Goal: Find specific page/section: Find specific page/section

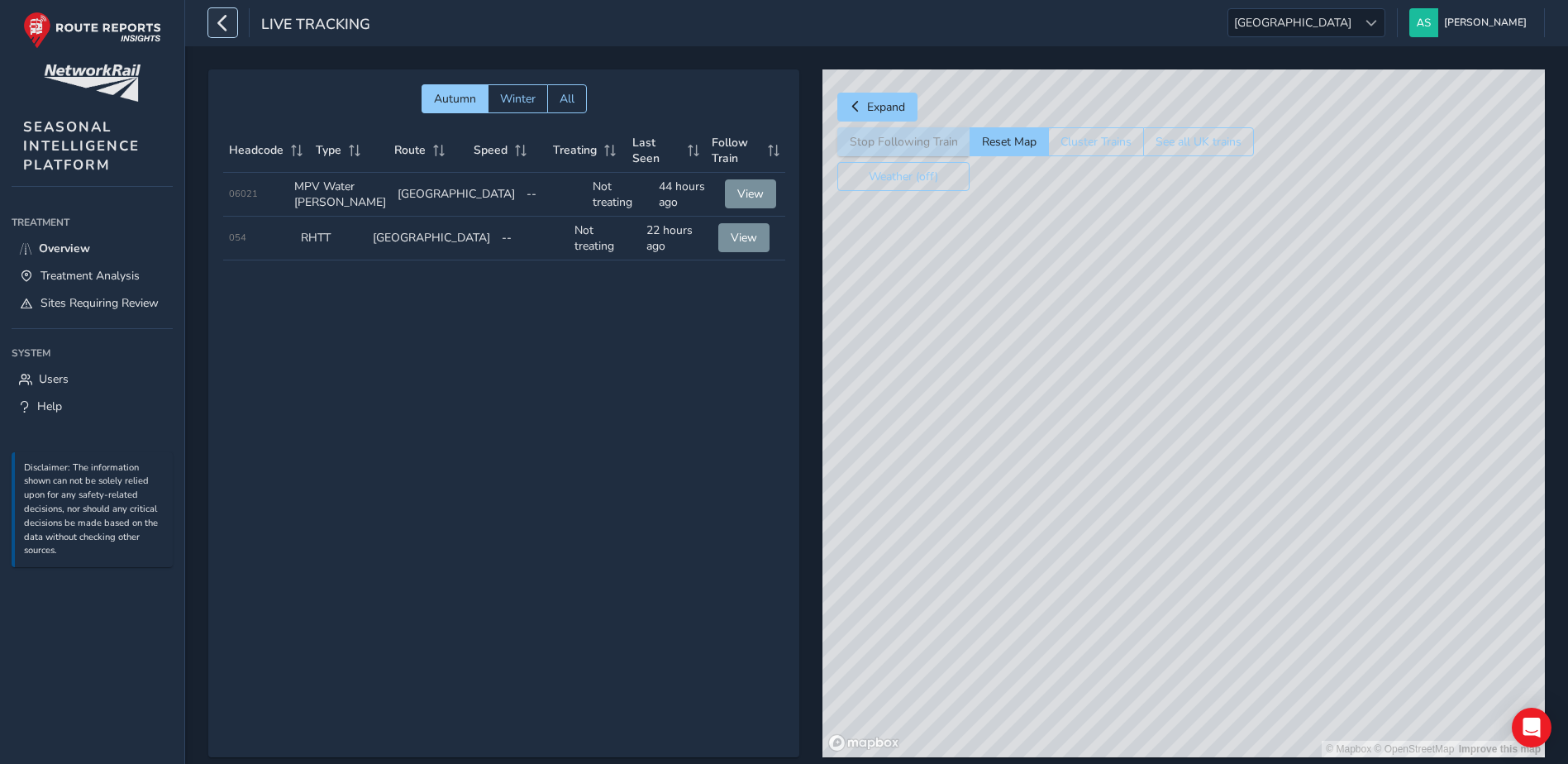
click at [230, 30] on icon "button" at bounding box center [223, 22] width 18 height 29
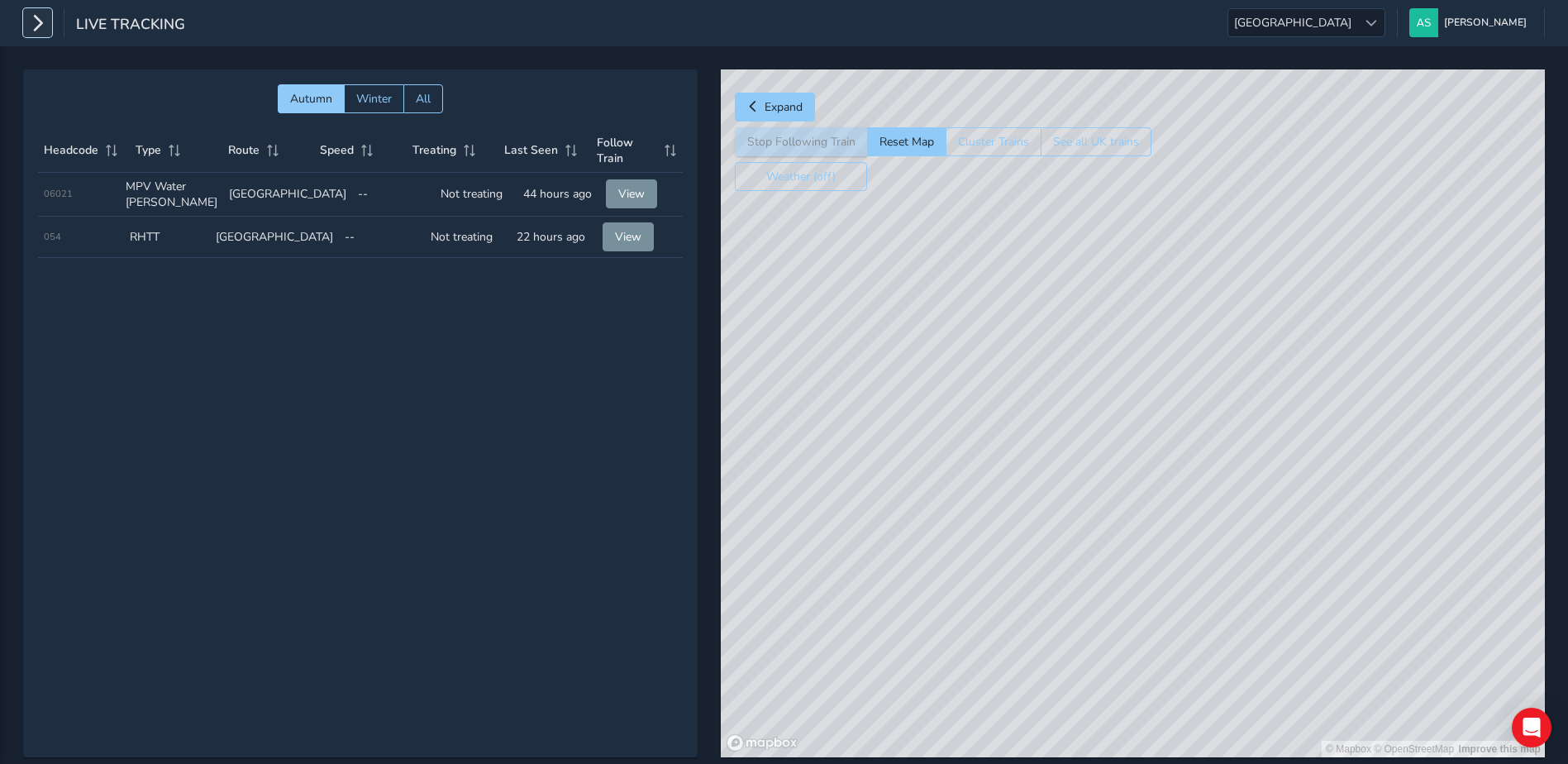
click at [31, 24] on icon "button" at bounding box center [38, 22] width 18 height 29
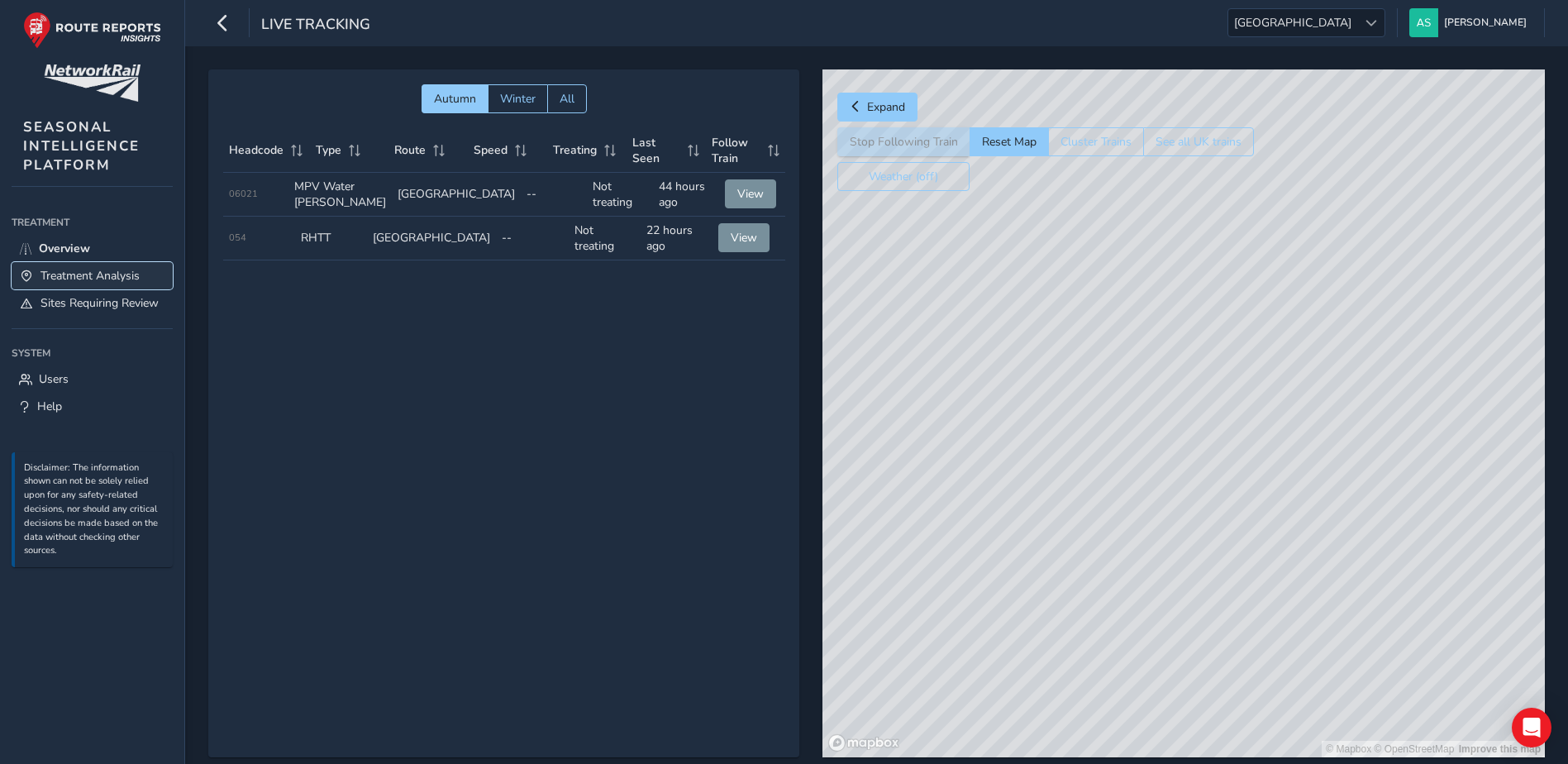
click at [90, 276] on span "Treatment Analysis" at bounding box center [90, 276] width 99 height 16
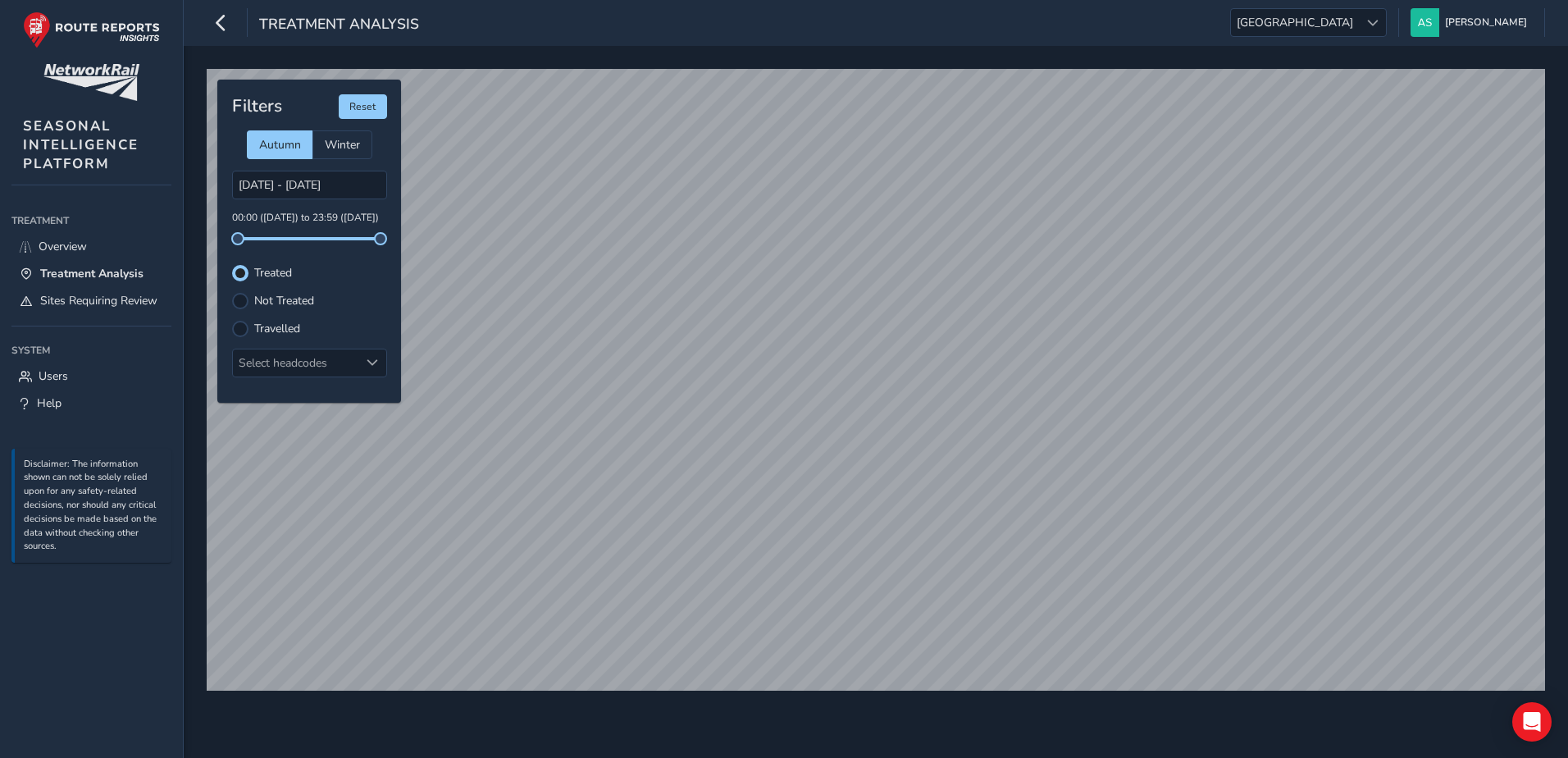
click at [327, 379] on div "Filters Reset Autumn Winter [DATE] - [DATE] 00:00 ([DATE]) to 23:59 ([DATE]) Tr…" at bounding box center [309, 241] width 183 height 324
click at [328, 374] on div "Select headcodes" at bounding box center [296, 363] width 126 height 27
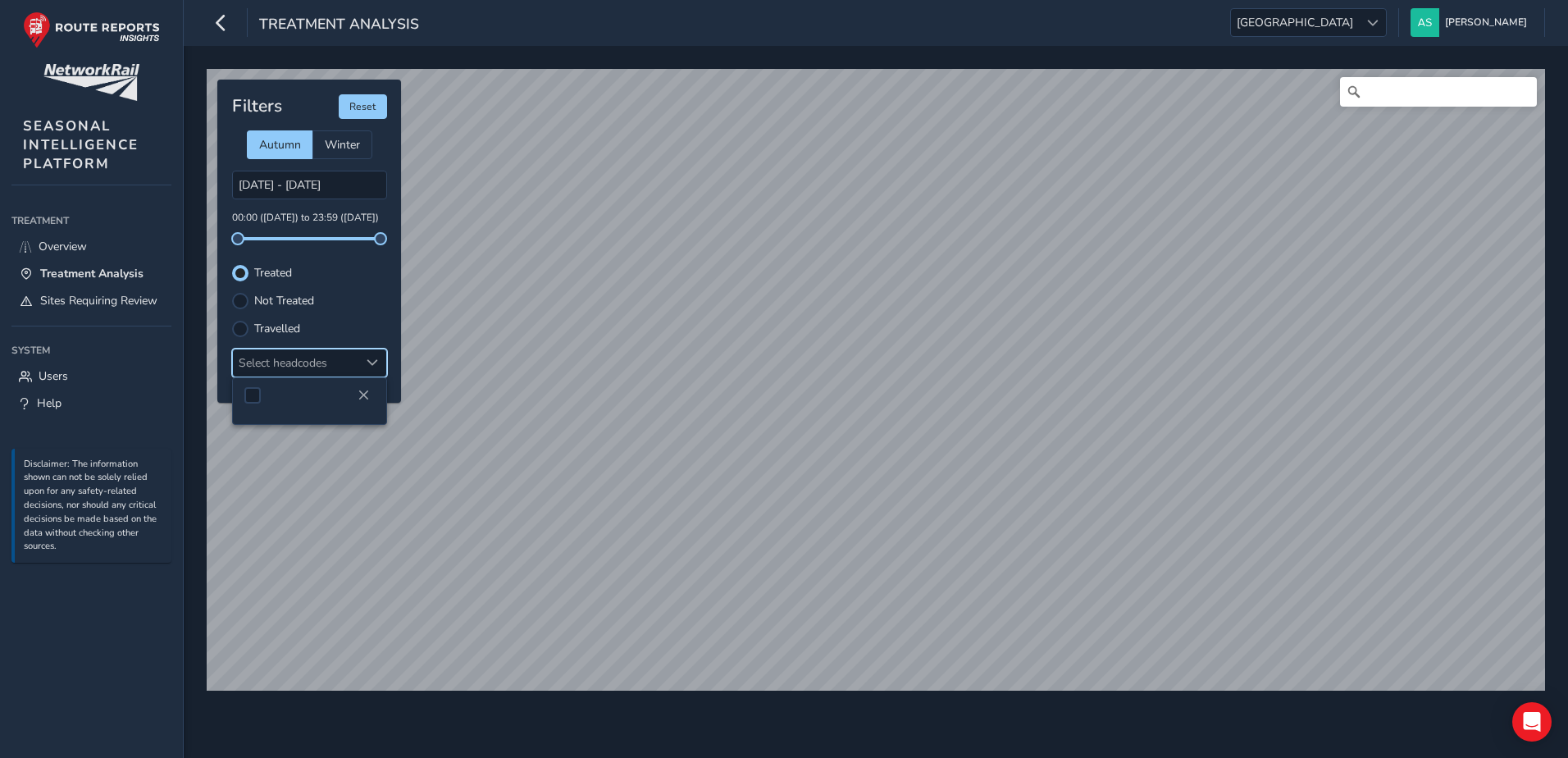
click at [289, 360] on div "Select headcodes" at bounding box center [296, 363] width 126 height 27
click at [305, 183] on input "[DATE] - [DATE]" at bounding box center [310, 184] width 155 height 28
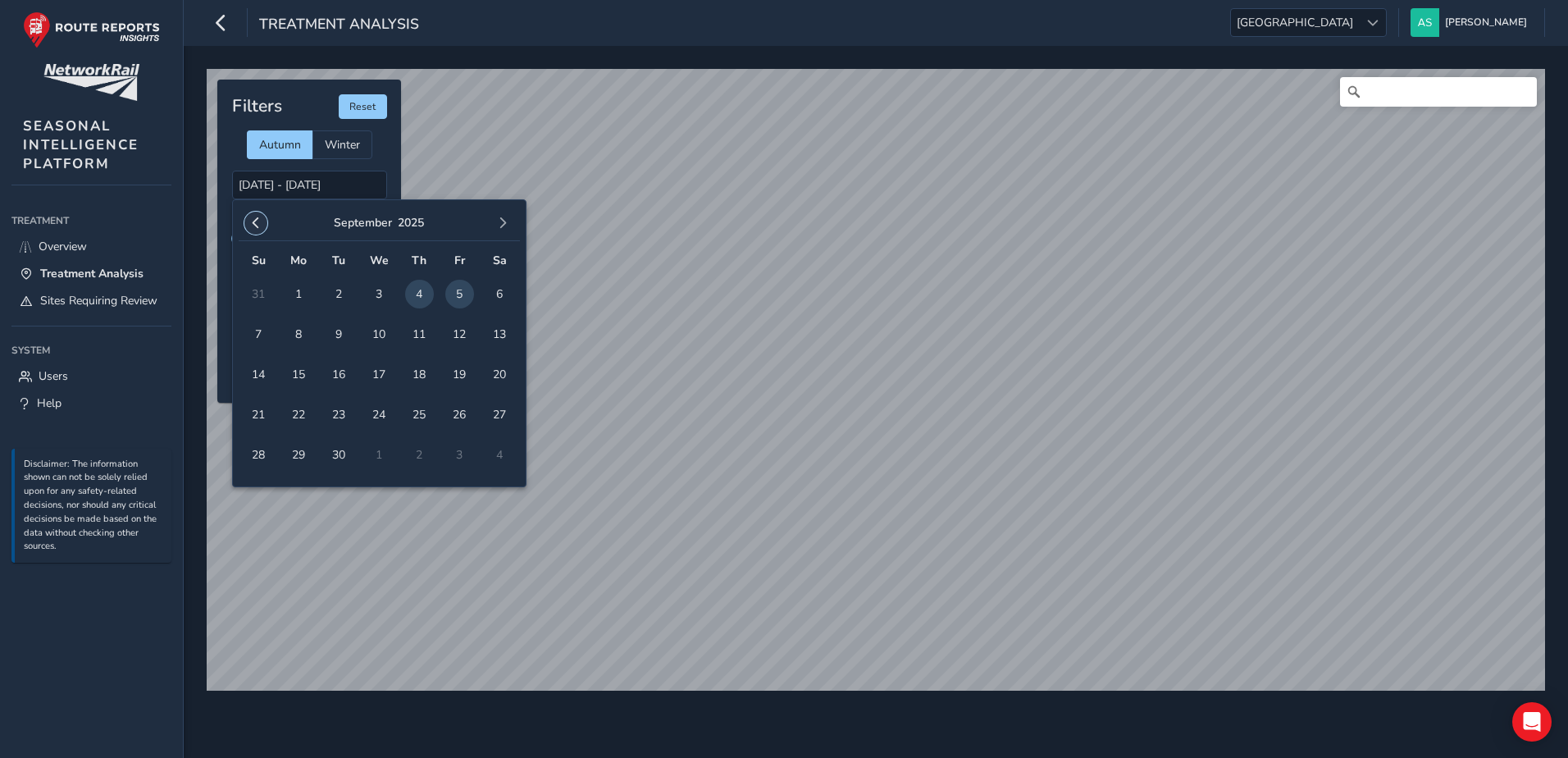
click at [251, 228] on button "button" at bounding box center [255, 223] width 23 height 23
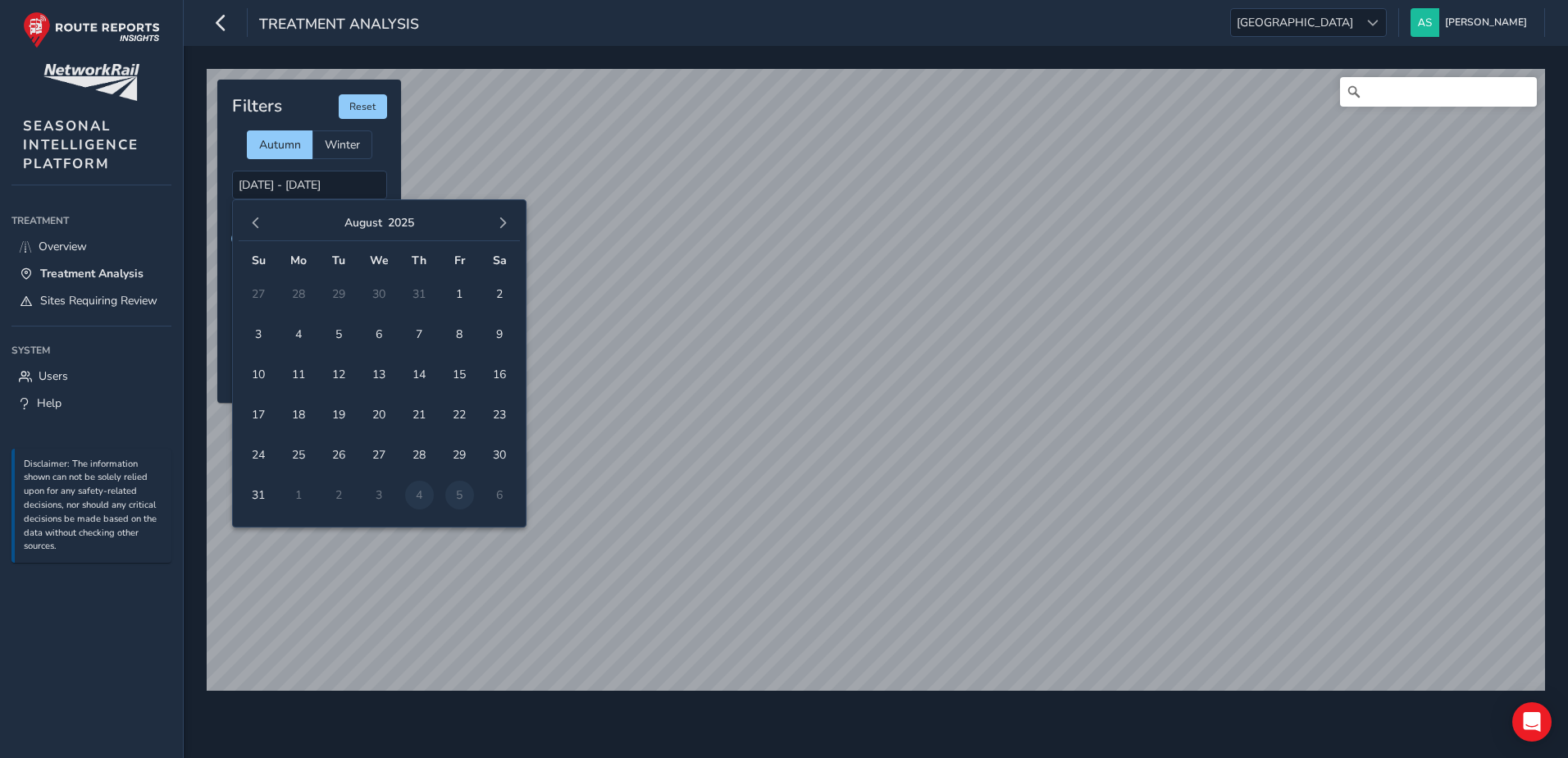
click at [251, 228] on button "button" at bounding box center [255, 223] width 23 height 23
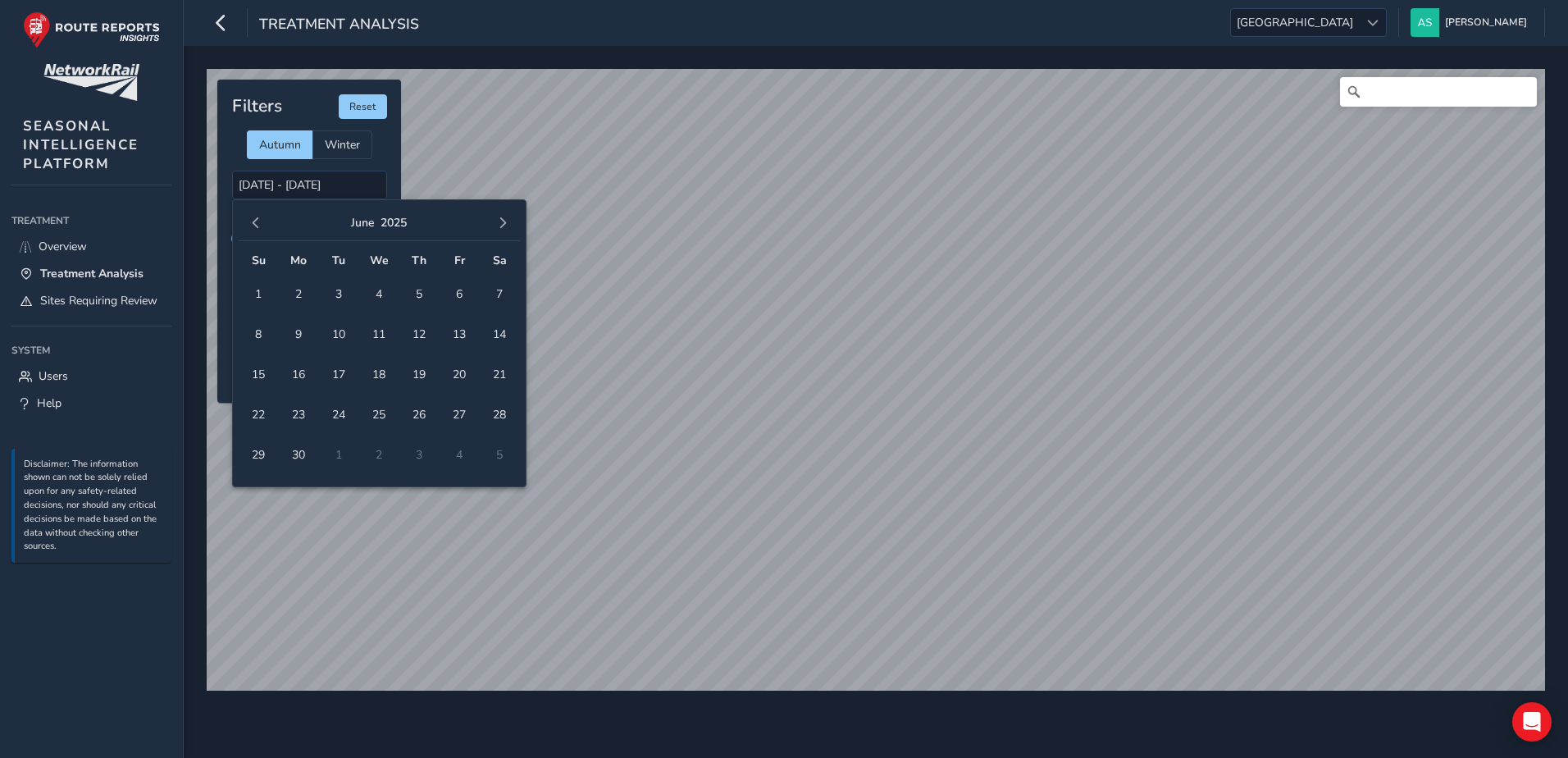
click at [251, 228] on button "button" at bounding box center [255, 223] width 23 height 23
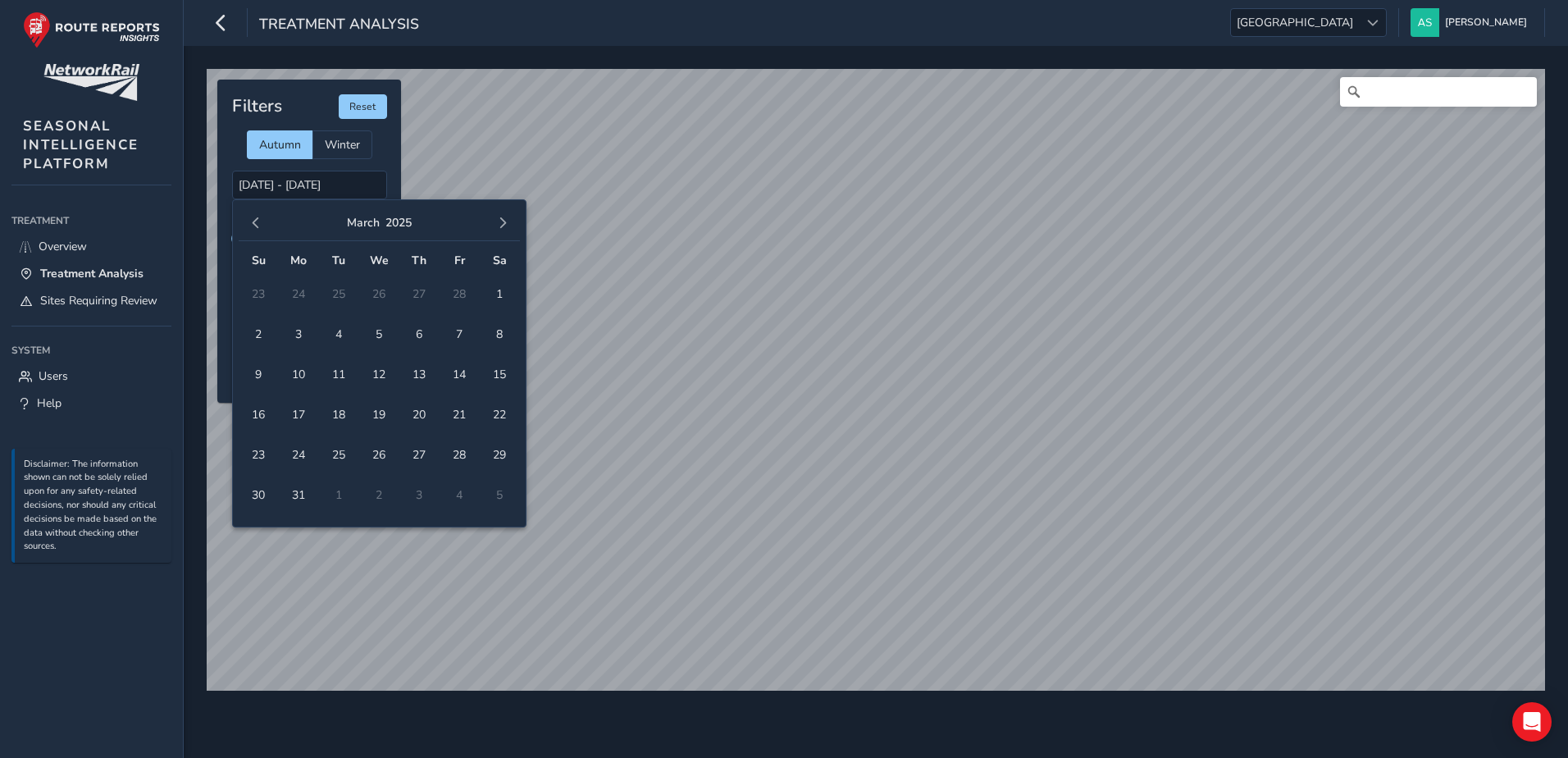
click at [251, 228] on button "button" at bounding box center [255, 223] width 23 height 23
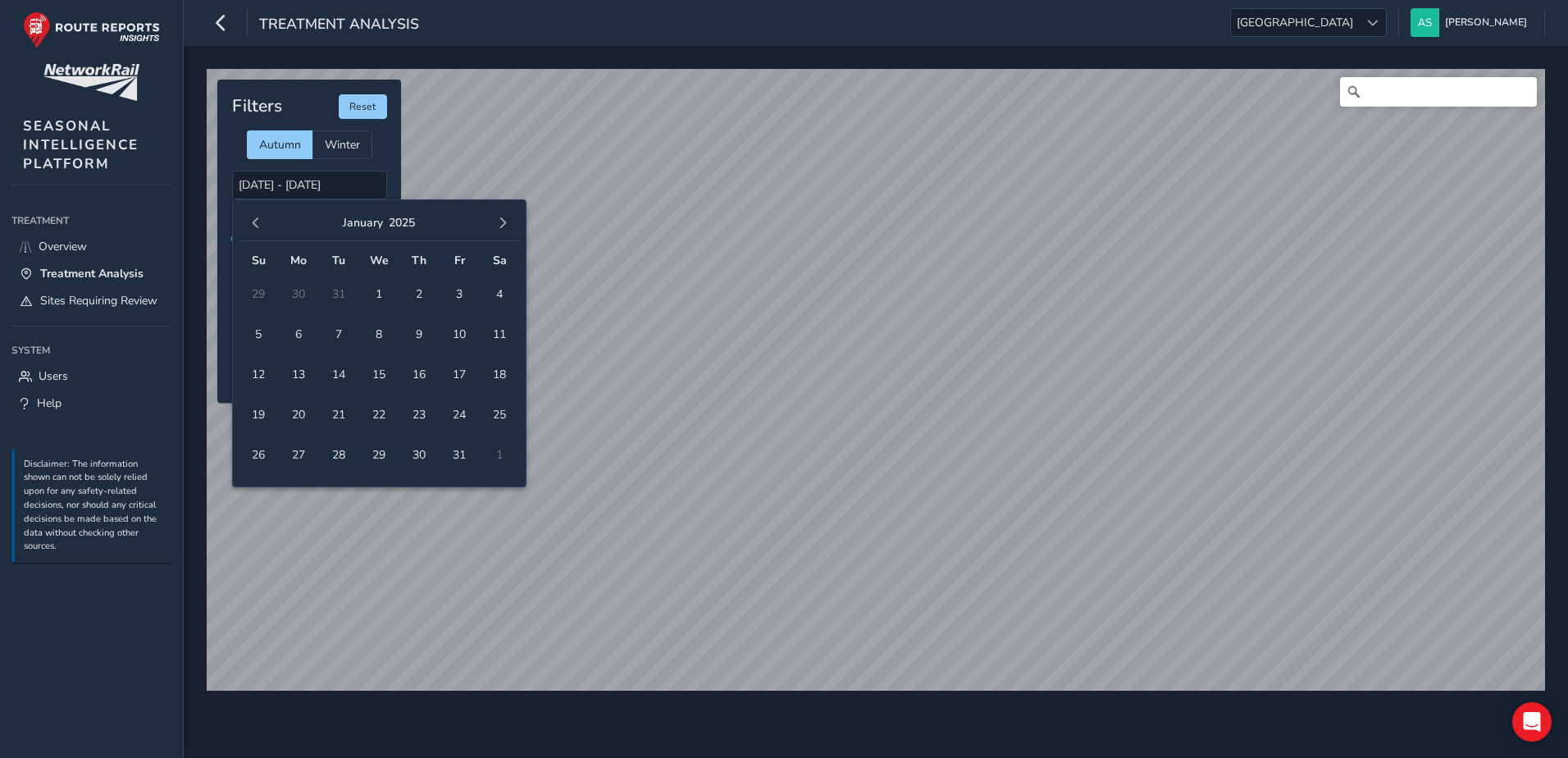
click at [251, 228] on button "button" at bounding box center [255, 223] width 23 height 23
click at [293, 378] on span "11" at bounding box center [298, 374] width 28 height 28
click at [416, 379] on span "14" at bounding box center [418, 374] width 28 height 28
type input "[DATE] - [DATE]"
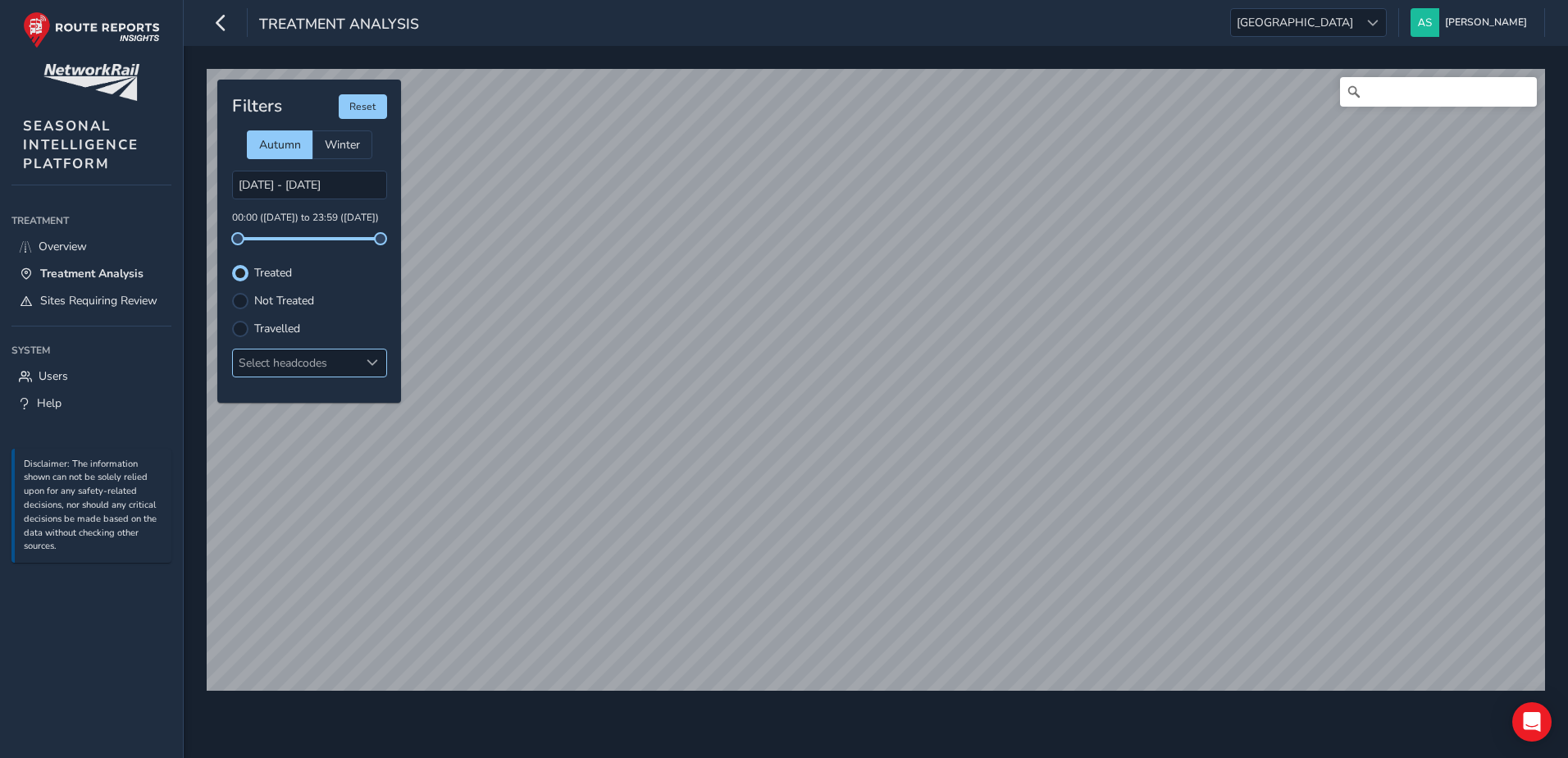
click at [324, 369] on div "Select headcodes" at bounding box center [296, 363] width 126 height 27
click at [1385, 37] on div "Treatment Analysis [GEOGRAPHIC_DATA] [GEOGRAPHIC_DATA] [PERSON_NAME] Colour Sch…" at bounding box center [875, 23] width 1384 height 46
click at [1358, 32] on span "[GEOGRAPHIC_DATA]" at bounding box center [1295, 23] width 128 height 27
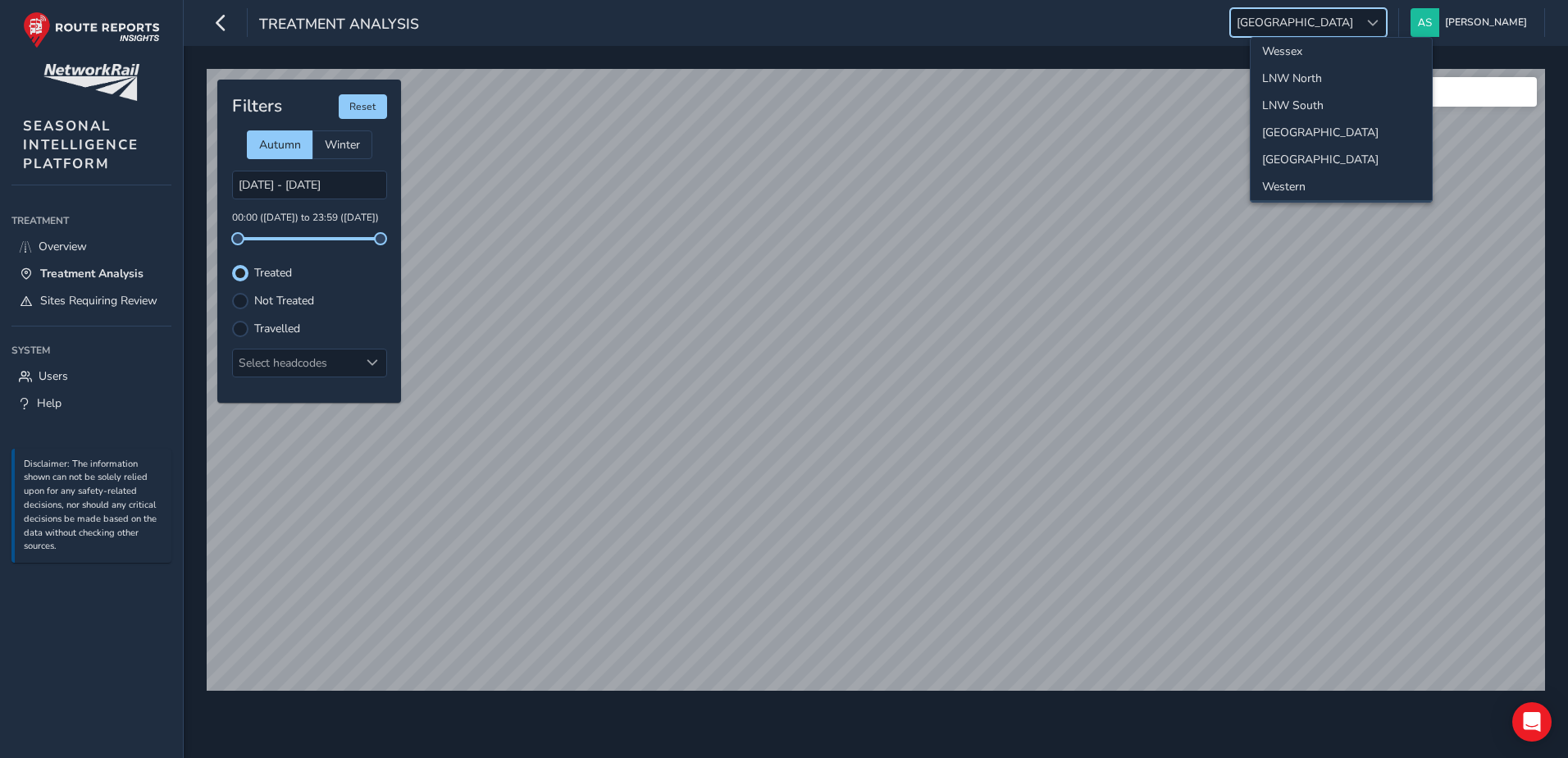
scroll to position [8, 0]
click at [1333, 128] on li "LNW South" at bounding box center [1341, 130] width 181 height 27
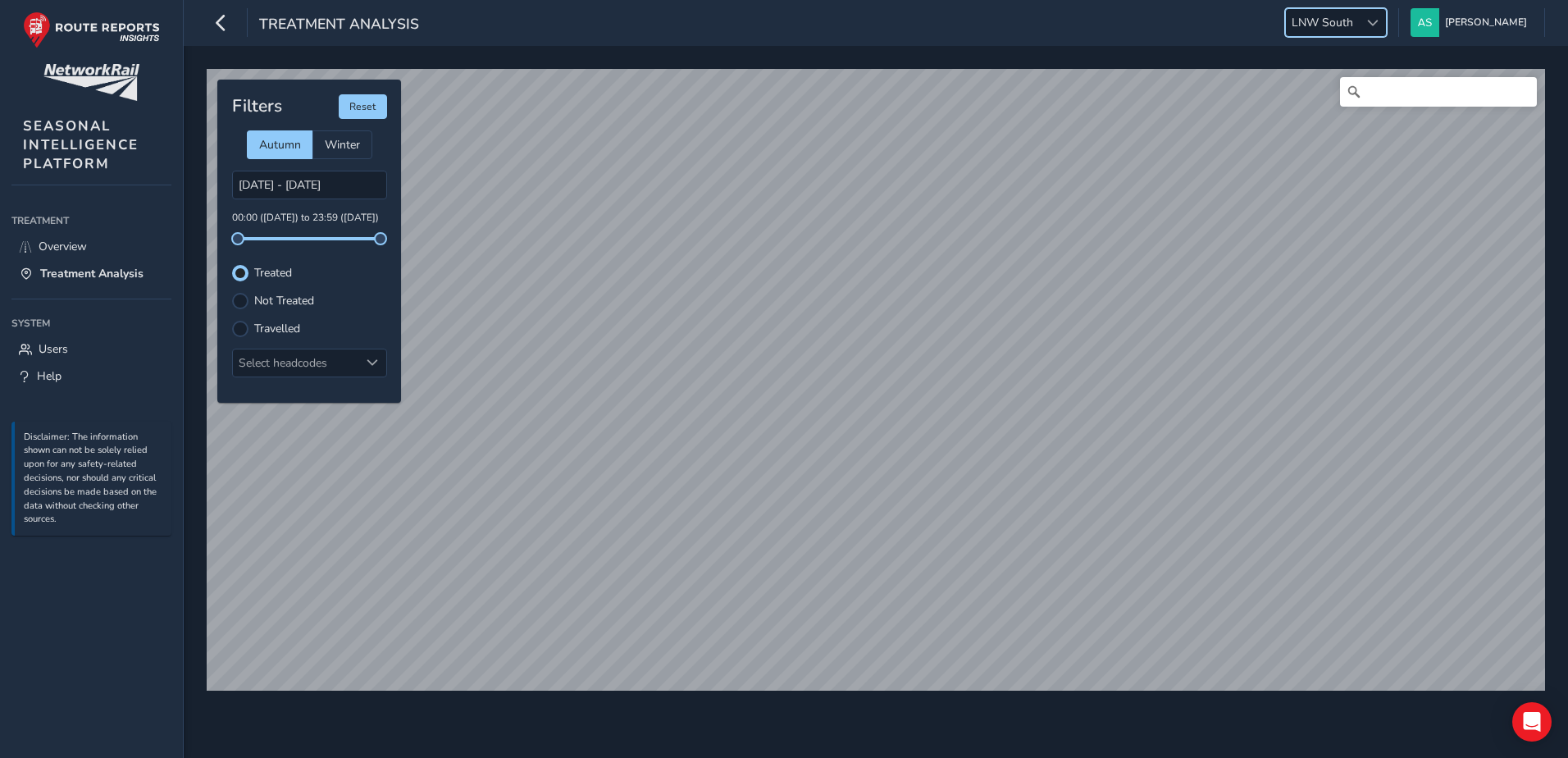
click at [378, 384] on div "Filters Reset Autumn Winter [DATE] - [DATE] 00:00 ([DATE]) to 23:59 ([DATE]) Tr…" at bounding box center [309, 241] width 183 height 324
click at [357, 369] on div "Select headcodes" at bounding box center [296, 363] width 126 height 27
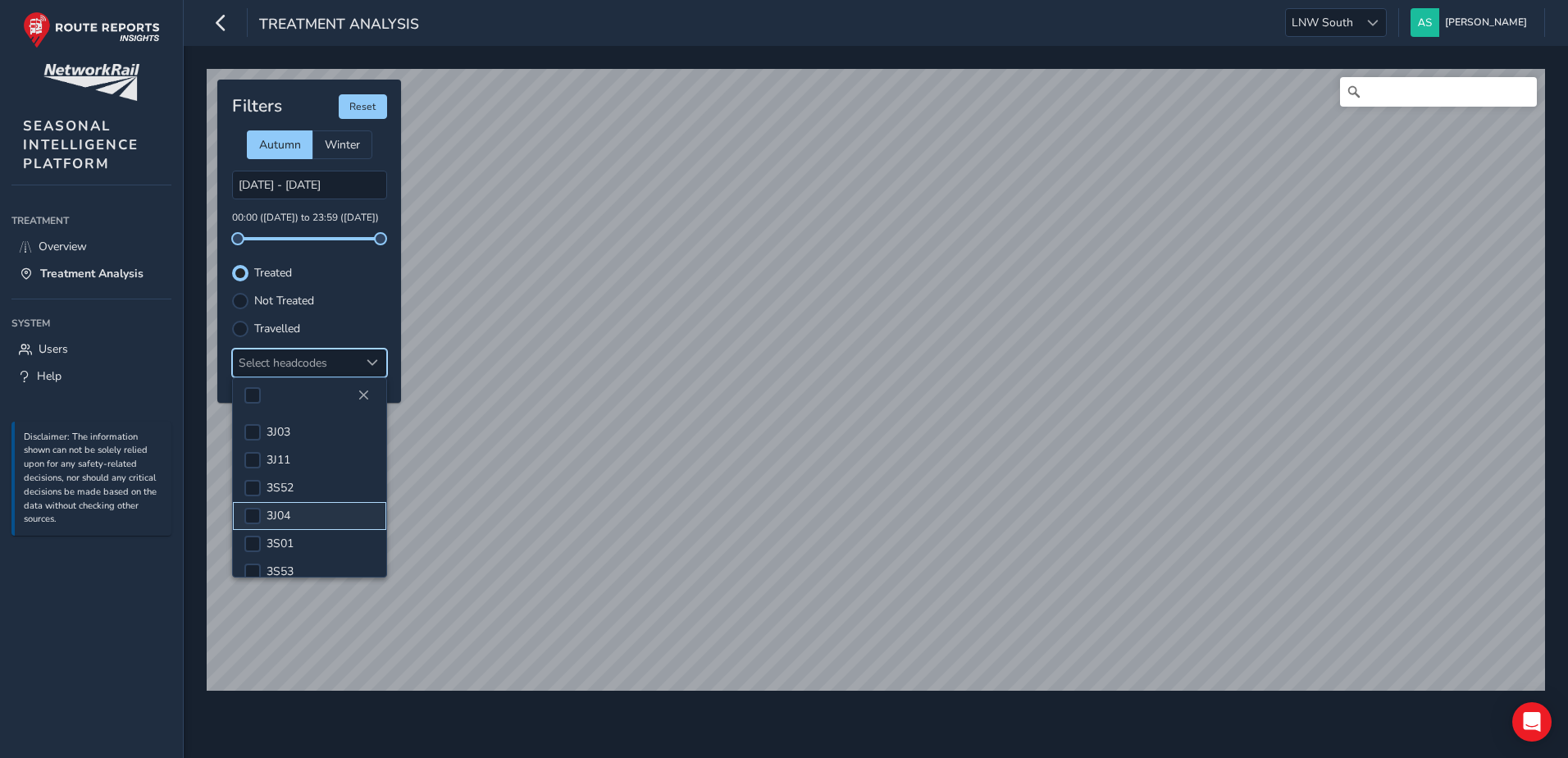
click at [261, 514] on li "3J04" at bounding box center [310, 516] width 153 height 27
click at [254, 329] on label "Travelled" at bounding box center [276, 329] width 46 height 12
click at [240, 328] on input "Travelled" at bounding box center [240, 328] width 0 height 0
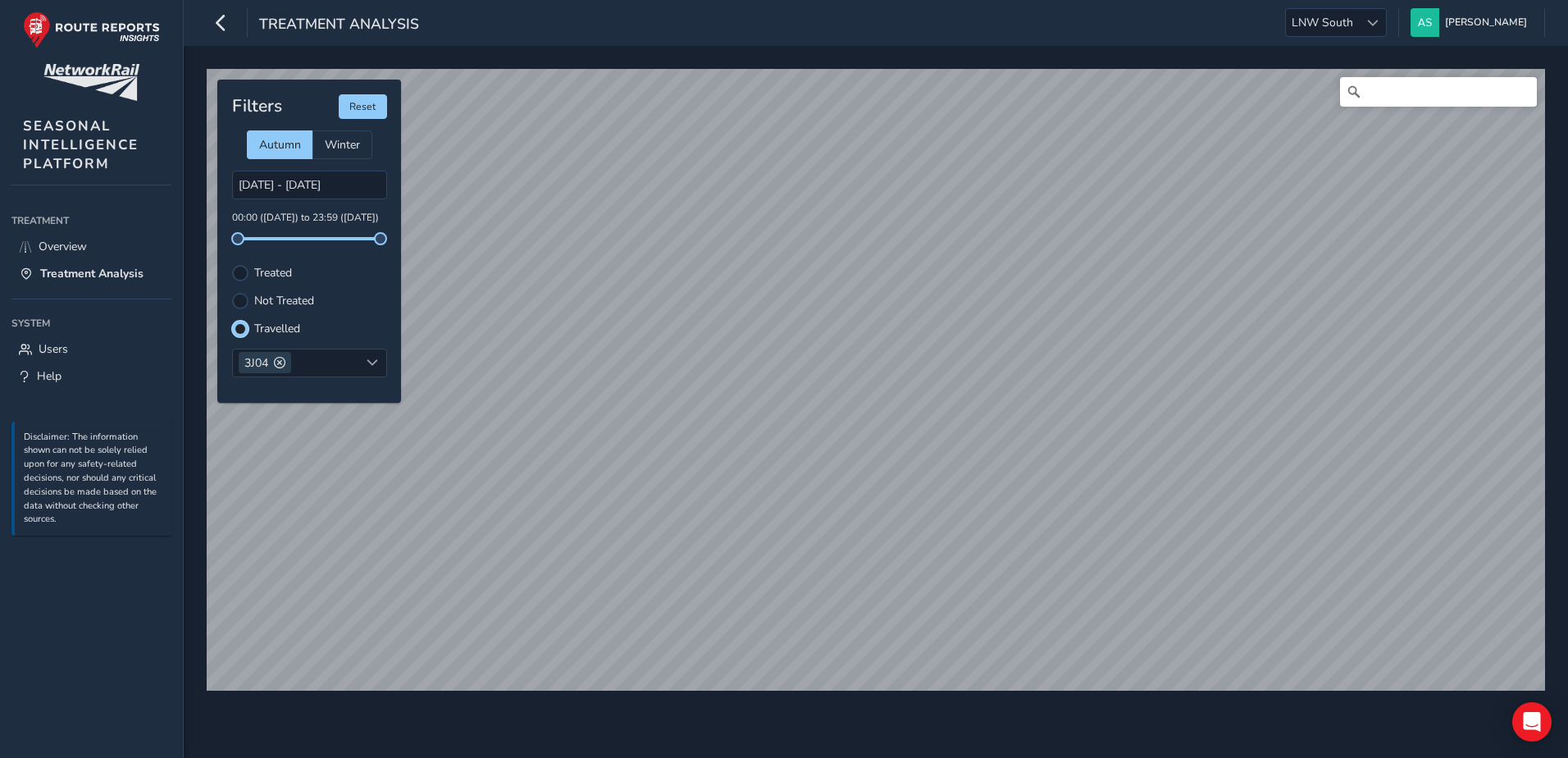
scroll to position [8, 10]
click at [631, 31] on div "Treatment Analysis LNW South LNW South [PERSON_NAME] Colour Scheme: Dark Dim Li…" at bounding box center [875, 379] width 1384 height 758
